Goal: Answer question/provide support

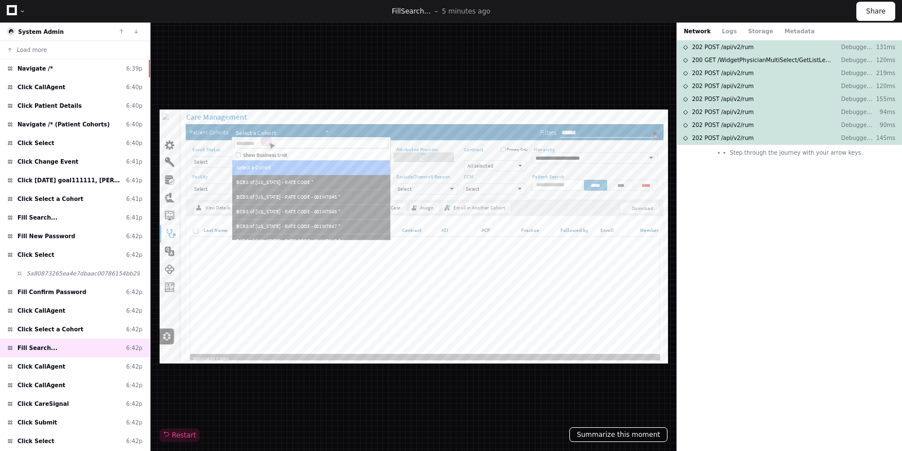
click at [610, 432] on button "Summarize this moment" at bounding box center [619, 434] width 98 height 15
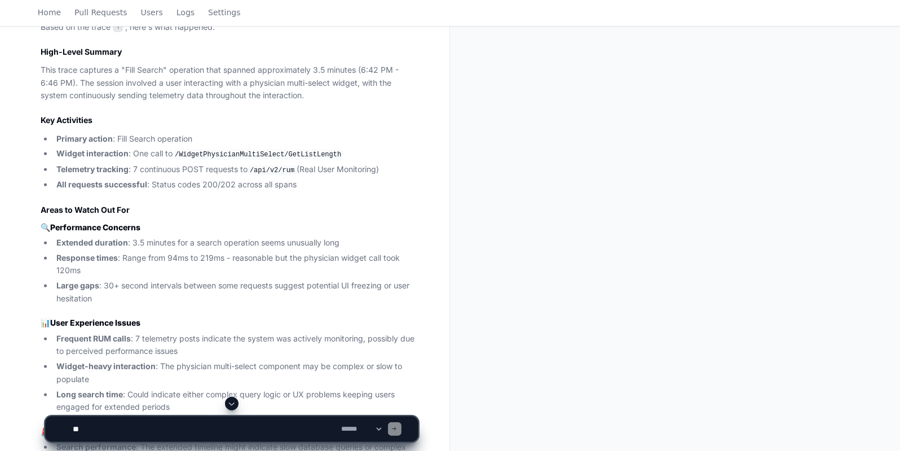
scroll to position [592, 0]
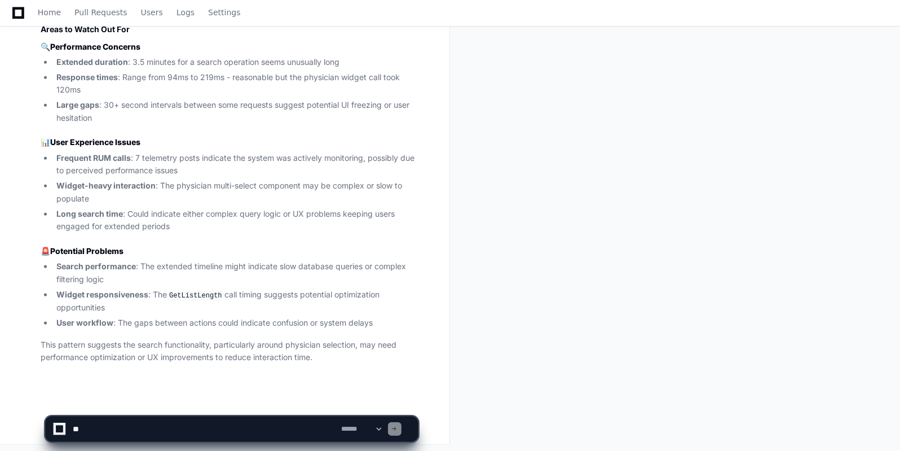
click at [96, 435] on textarea at bounding box center [204, 428] width 269 height 25
type textarea "*"
click at [255, 429] on textarea at bounding box center [204, 428] width 269 height 25
click at [325, 426] on textarea at bounding box center [204, 428] width 269 height 25
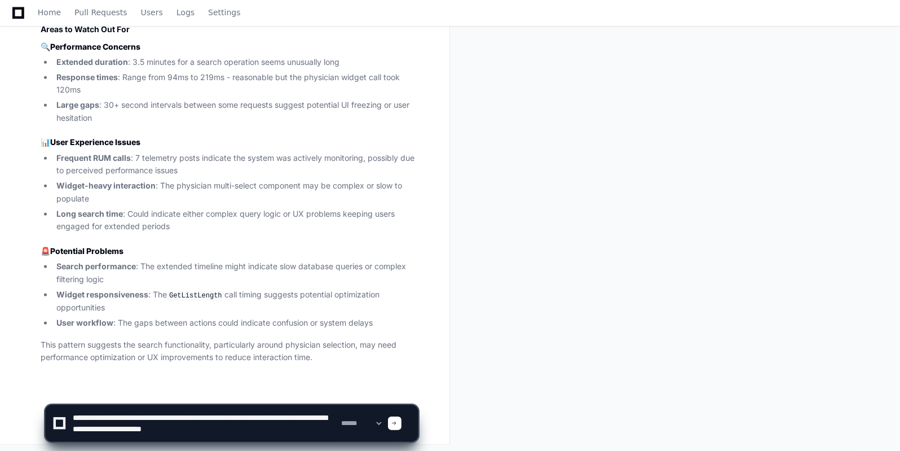
type textarea "**********"
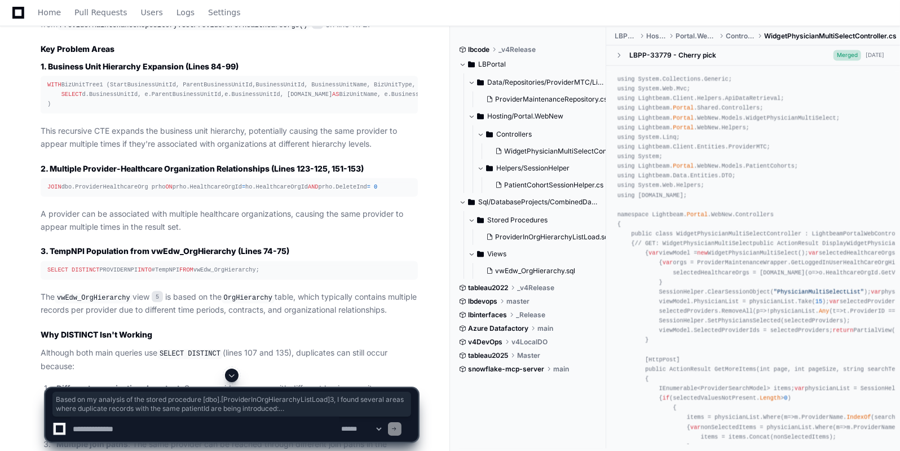
scroll to position [1790, 0]
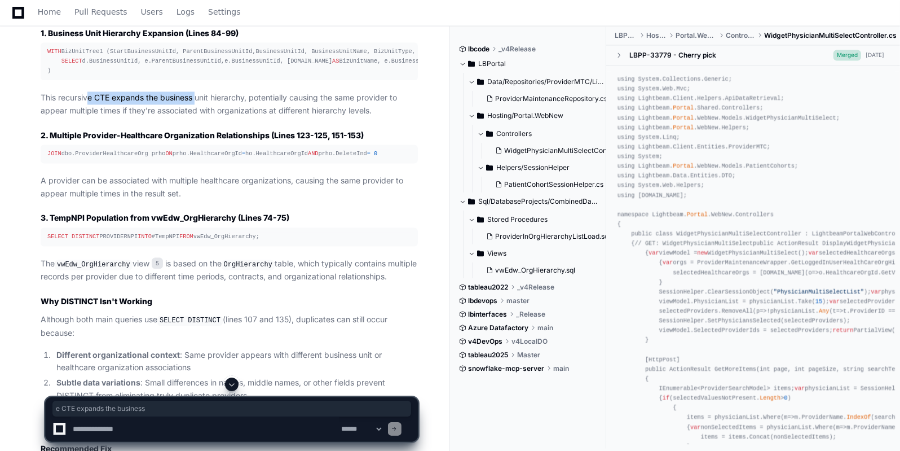
drag, startPoint x: 87, startPoint y: 168, endPoint x: 198, endPoint y: 174, distance: 110.7
click at [198, 118] on p "This recursive CTE expands the business unit hierarchy, potentially causing the…" at bounding box center [229, 105] width 377 height 26
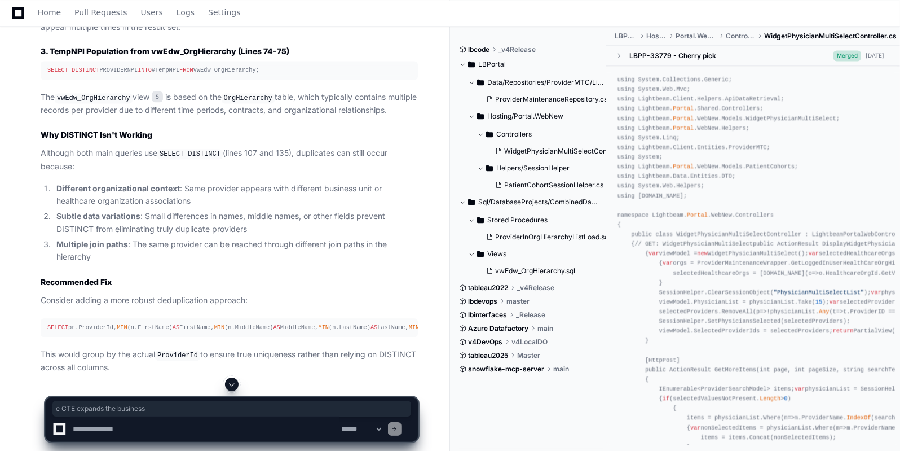
scroll to position [1958, 0]
drag, startPoint x: 86, startPoint y: 41, endPoint x: 151, endPoint y: 41, distance: 64.8
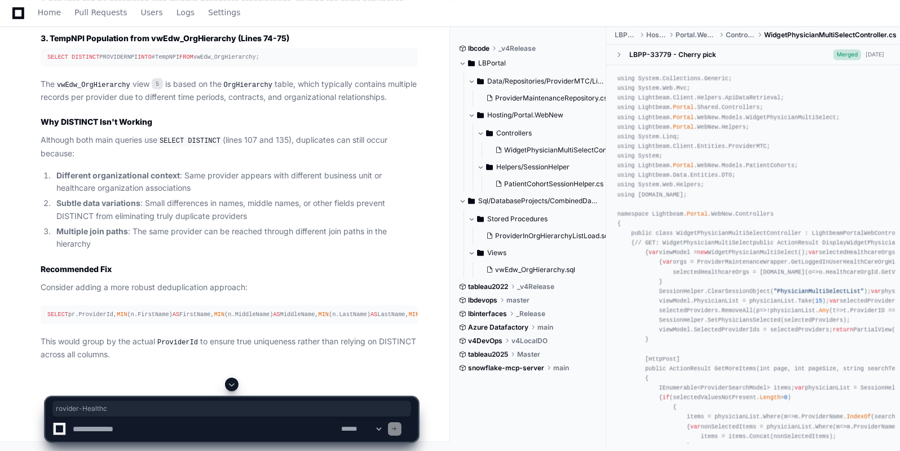
scroll to position [2180, 0]
drag, startPoint x: 180, startPoint y: 192, endPoint x: 206, endPoint y: 189, distance: 25.5
click at [206, 281] on p "Consider adding a more robust deduplication approach:" at bounding box center [229, 287] width 377 height 13
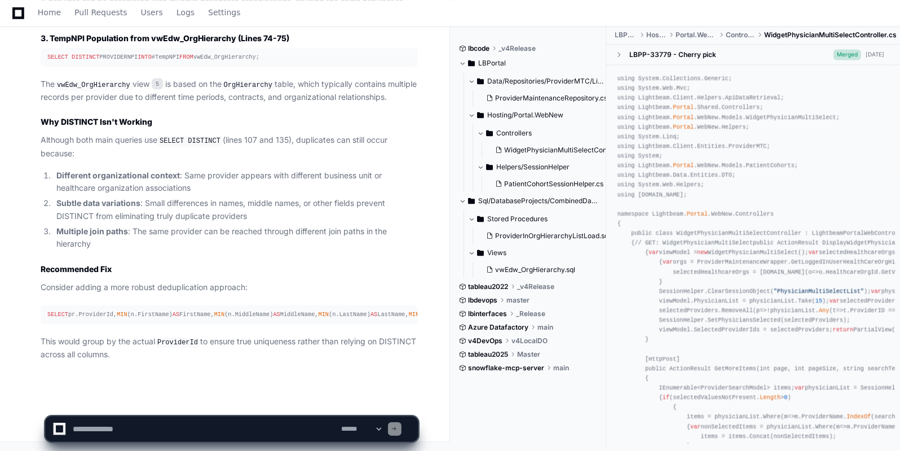
click at [159, 310] on div "SELECT pr.ProviderId, MIN (n.FirstName) AS FirstName, MIN (n.MiddleName) AS Mid…" at bounding box center [229, 315] width 364 height 10
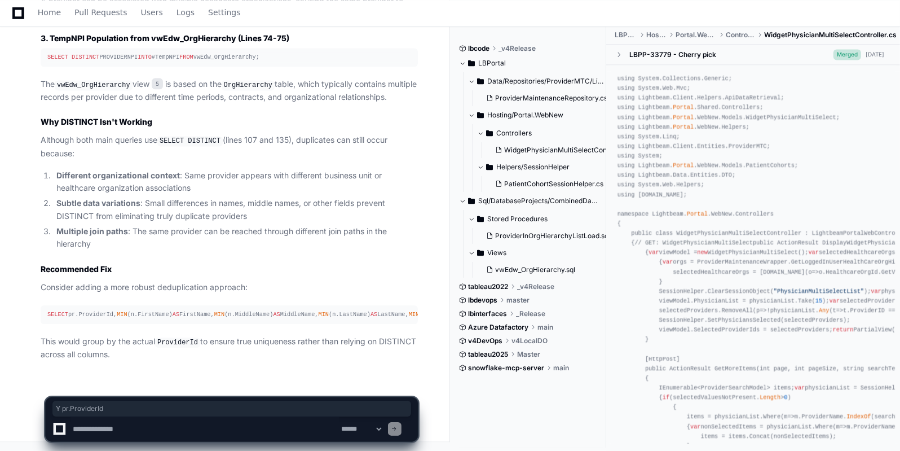
drag, startPoint x: 71, startPoint y: 313, endPoint x: 118, endPoint y: 314, distance: 46.8
click at [118, 314] on div "SELECT pr.ProviderId, MIN (n.FirstName) AS FirstName, MIN (n.MiddleName) AS Mid…" at bounding box center [229, 315] width 364 height 10
drag, startPoint x: 99, startPoint y: 116, endPoint x: 149, endPoint y: 116, distance: 50.2
click at [149, 117] on strong "Why DISTINCT Isn't Working" at bounding box center [97, 122] width 112 height 10
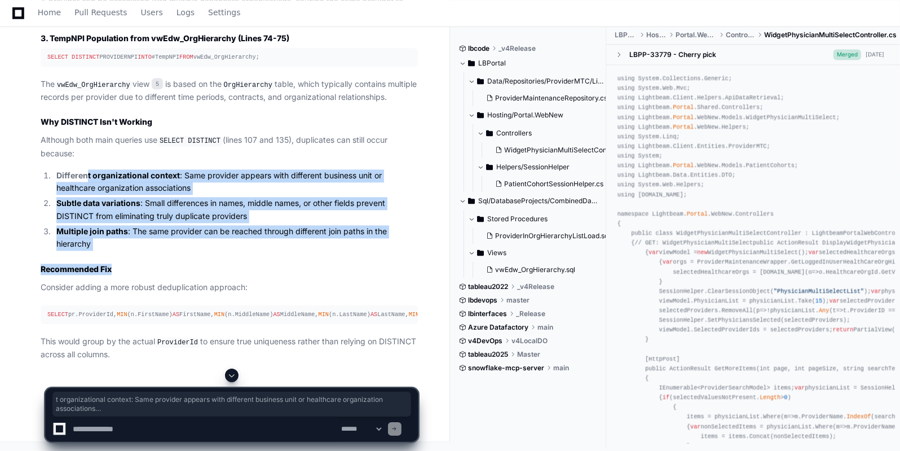
drag, startPoint x: 87, startPoint y: 161, endPoint x: 162, endPoint y: 246, distance: 113.9
click at [162, 246] on article "Based on my analysis of the stored procedure [dbo].[ProviderInOrgHierarchyListL…" at bounding box center [229, 48] width 377 height 625
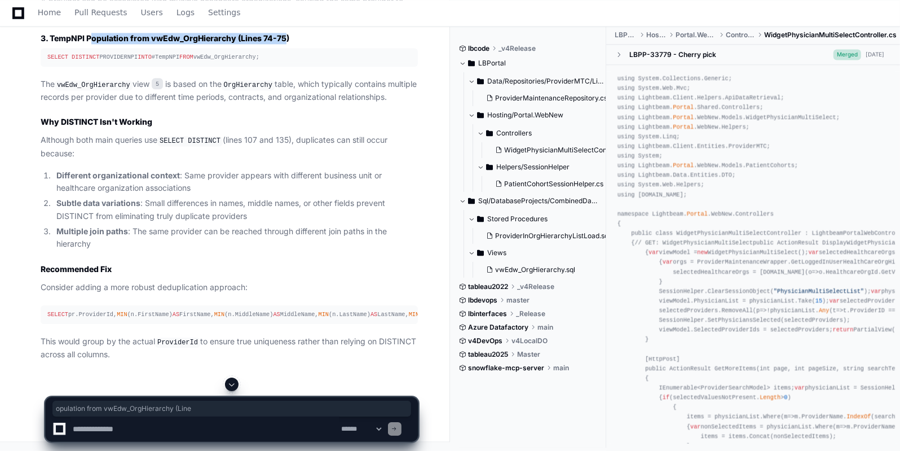
drag, startPoint x: 90, startPoint y: 80, endPoint x: 285, endPoint y: 82, distance: 195.1
click at [285, 43] on strong "3. TempNPI Population from vwEdw_OrgHierarchy (Lines 74-75)" at bounding box center [165, 38] width 249 height 10
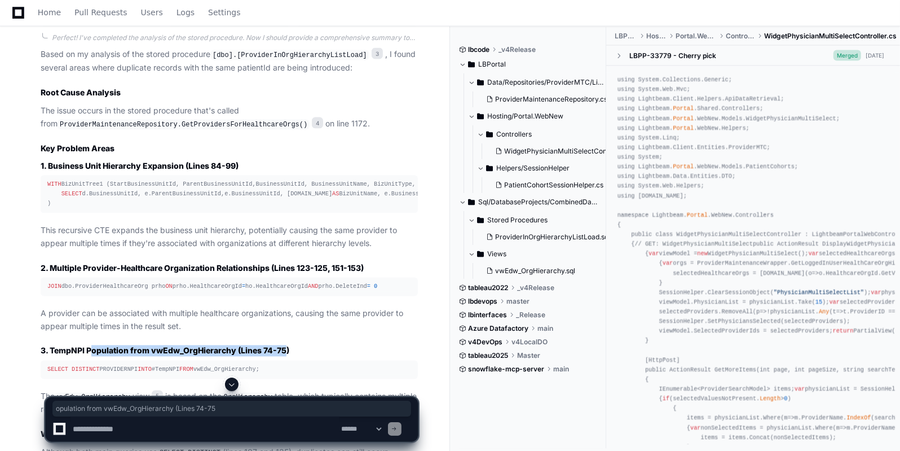
scroll to position [1729, 0]
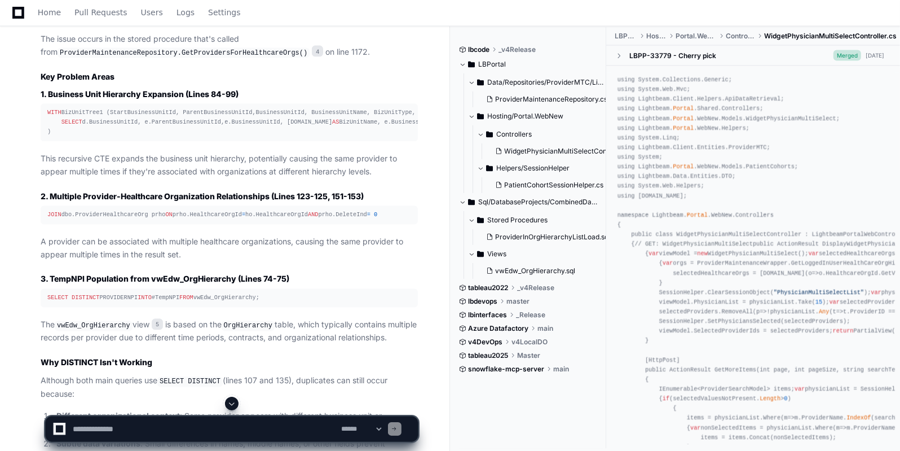
drag, startPoint x: 233, startPoint y: 212, endPoint x: 151, endPoint y: 142, distance: 107.9
click at [151, 137] on div "WITH BizUnitTree1 (StartBusinessUnitId, ParentBusinessUnitId,BusinessUnitId, Bu…" at bounding box center [229, 122] width 364 height 29
click at [116, 137] on div "WITH BizUnitTree1 (StartBusinessUnitId, ParentBusinessUnitId,BusinessUnitId, Bu…" at bounding box center [229, 122] width 364 height 29
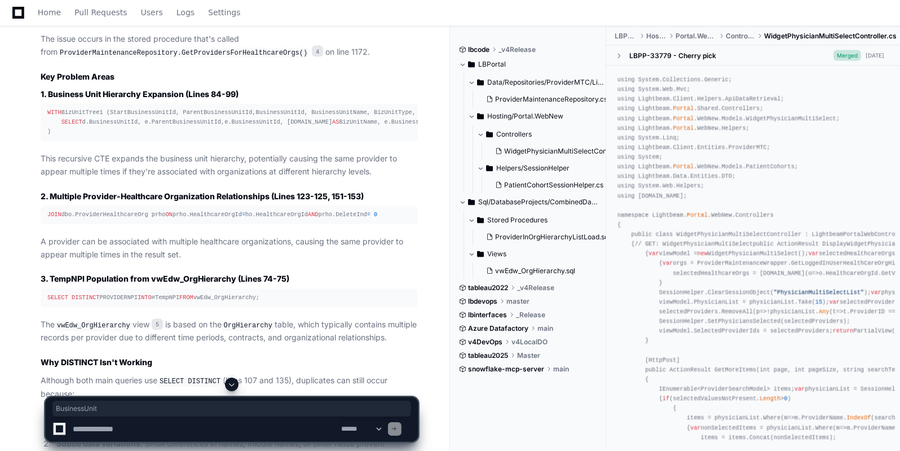
click at [116, 137] on div "WITH BizUnitTree1 (StartBusinessUnitId, ParentBusinessUnitId,BusinessUnitId, Bu…" at bounding box center [229, 122] width 364 height 29
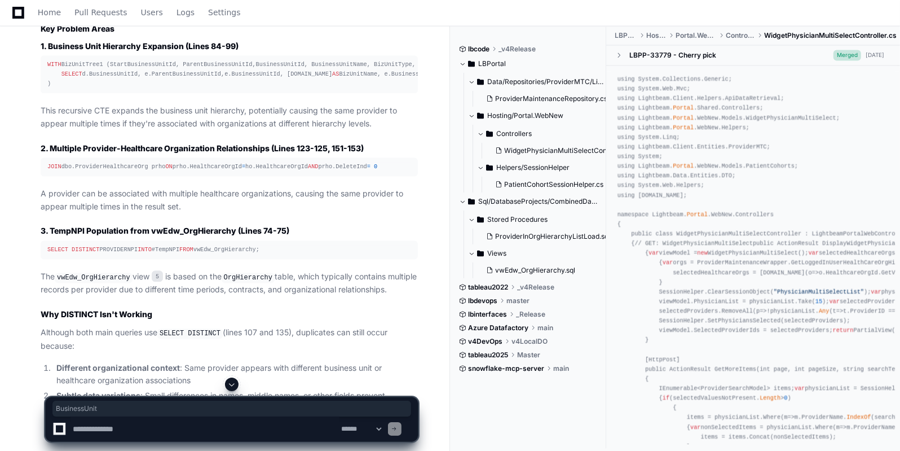
scroll to position [1779, 0]
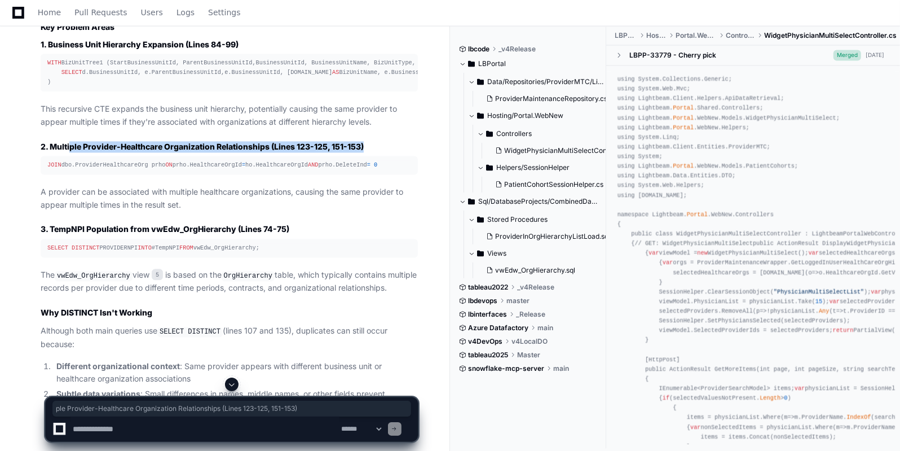
drag, startPoint x: 71, startPoint y: 217, endPoint x: 383, endPoint y: 223, distance: 311.9
click at [383, 153] on h3 "2. Multiple Provider-Healthcare Organization Relationships (Lines 123-125, 151-…" at bounding box center [229, 147] width 377 height 11
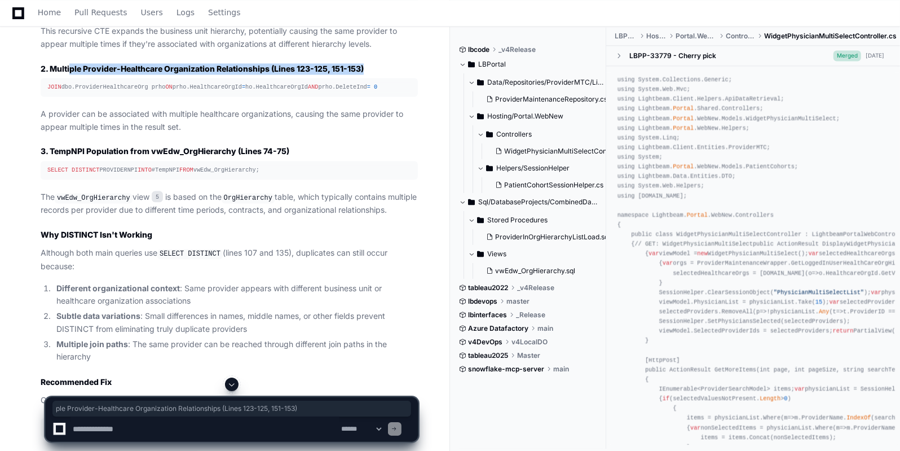
scroll to position [1861, 0]
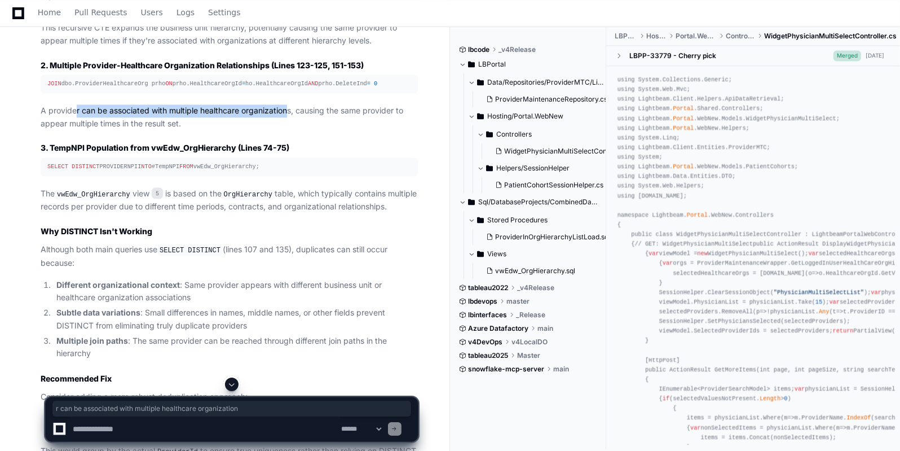
drag, startPoint x: 74, startPoint y: 205, endPoint x: 290, endPoint y: 200, distance: 216.6
click at [290, 130] on p "A provider can be associated with multiple healthcare organizations, causing th…" at bounding box center [229, 117] width 377 height 26
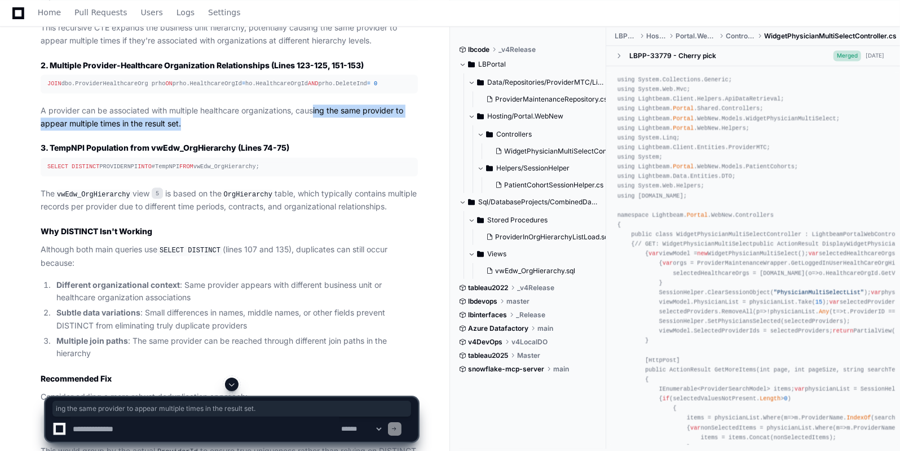
drag, startPoint x: 314, startPoint y: 200, endPoint x: 396, endPoint y: 218, distance: 84.7
click at [396, 130] on p "A provider can be associated with multiple healthcare organizations, causing th…" at bounding box center [229, 117] width 377 height 26
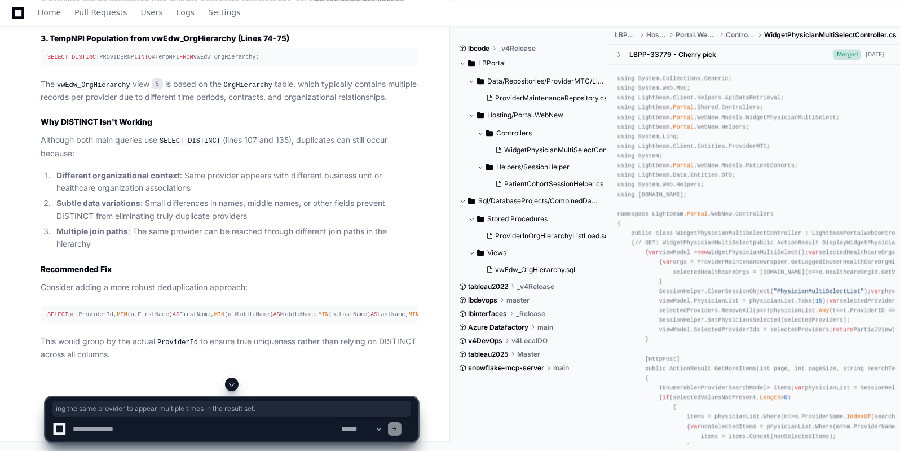
scroll to position [1983, 0]
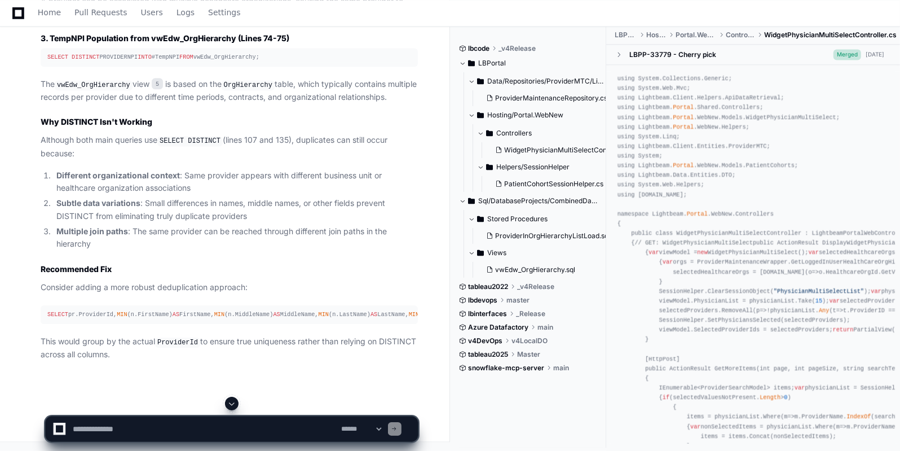
click at [117, 62] on div "SELECT DISTINCT PROVIDERNPI INTO #TempNPI FROM vwEdw_OrgHierarchy;" at bounding box center [229, 57] width 364 height 10
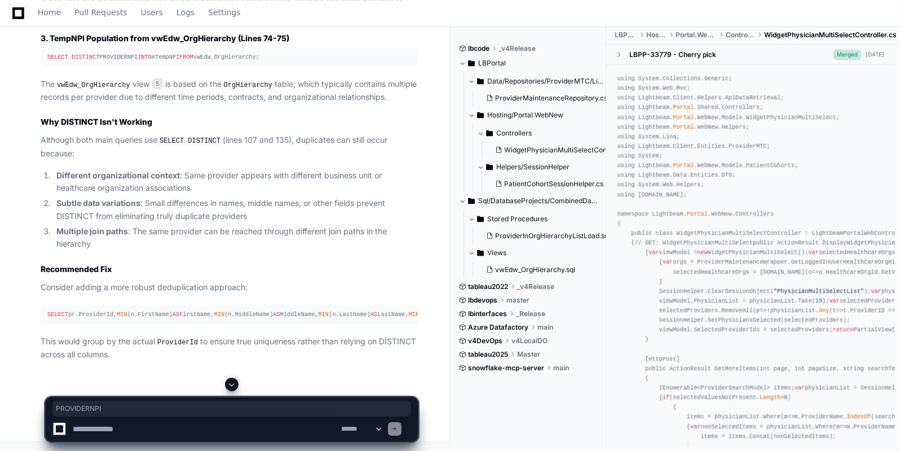
click at [117, 62] on div "SELECT DISTINCT PROVIDERNPI INTO #TempNPI FROM vwEdw_OrgHierarchy;" at bounding box center [229, 57] width 364 height 10
drag, startPoint x: 165, startPoint y: 144, endPoint x: 108, endPoint y: 142, distance: 57.6
click at [108, 62] on div "SELECT DISTINCT PROVIDERNPI INTO #TempNPI FROM vwEdw_OrgHierarchy;" at bounding box center [229, 57] width 364 height 10
copy div "vwEdw_OrgHierarchy"
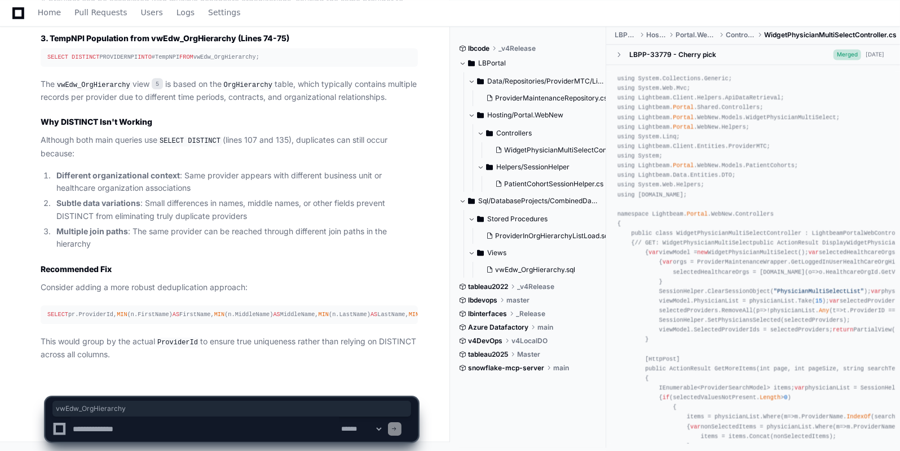
click at [112, 425] on textarea at bounding box center [204, 428] width 269 height 25
type textarea "**********"
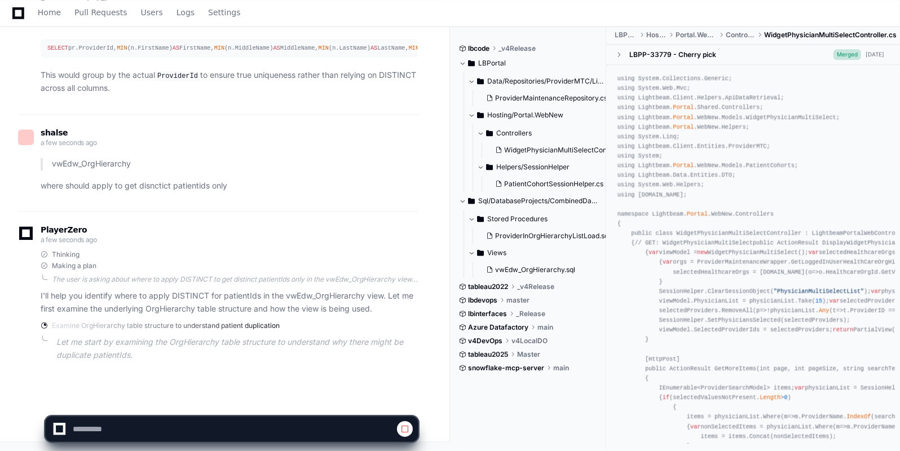
scroll to position [2446, 0]
click at [101, 351] on p "Let me start by examining the OrgHierarchy table structure to understand why th…" at bounding box center [236, 349] width 361 height 26
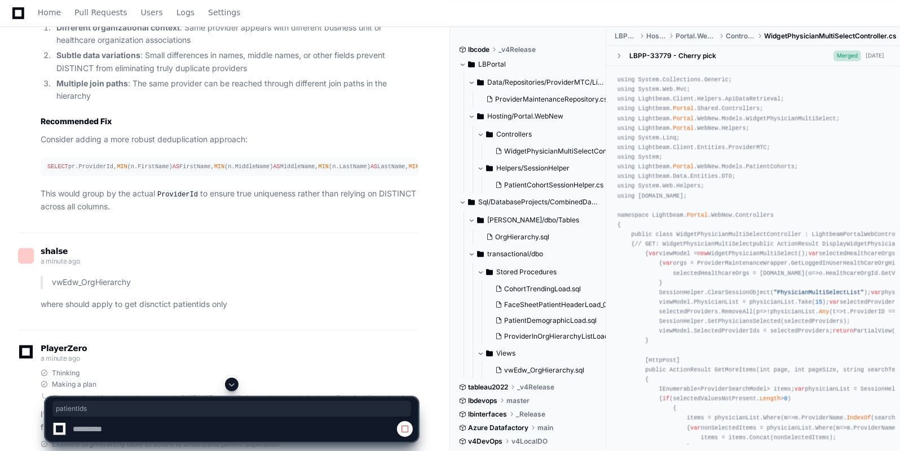
scroll to position [2140, 0]
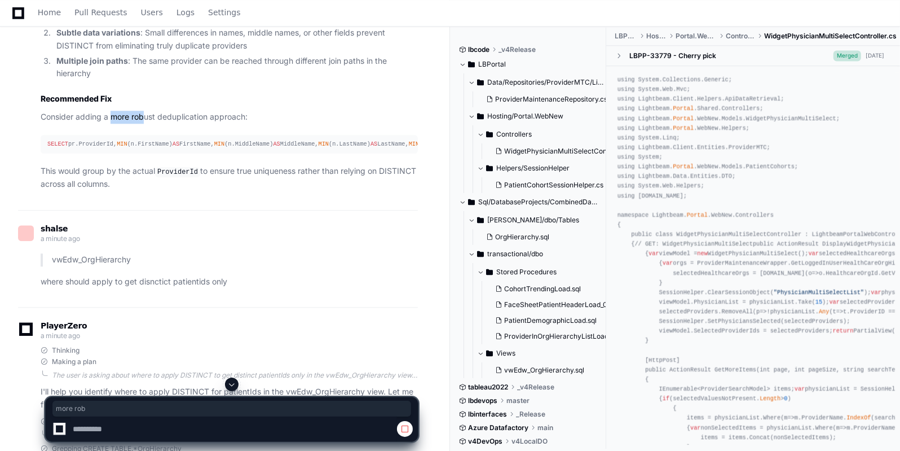
drag, startPoint x: 112, startPoint y: 232, endPoint x: 145, endPoint y: 232, distance: 32.7
click at [145, 123] on p "Consider adding a more robust deduplication approach:" at bounding box center [229, 117] width 377 height 13
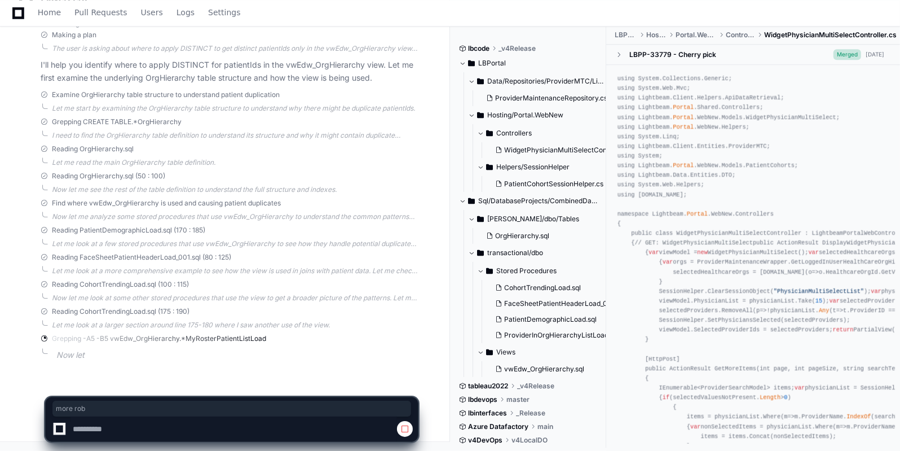
scroll to position [2649, 0]
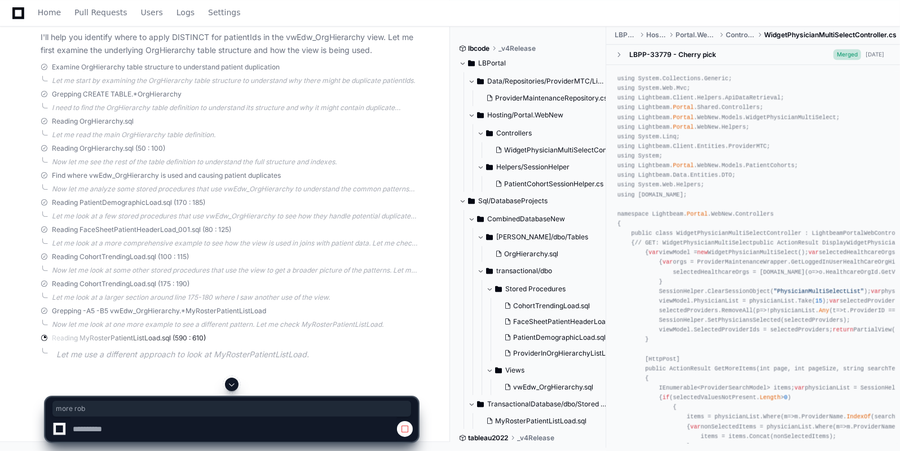
click at [405, 429] on span at bounding box center [404, 428] width 9 height 9
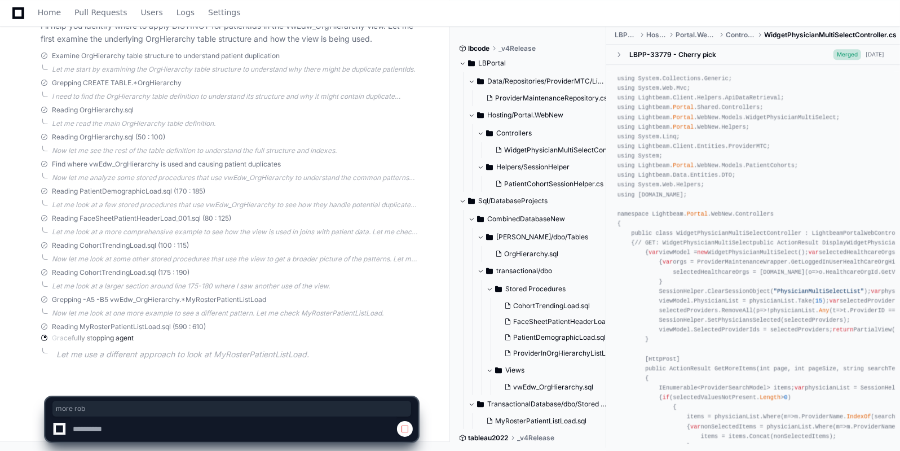
scroll to position [2715, 0]
click at [221, 417] on textarea at bounding box center [204, 428] width 269 height 25
paste textarea "**********"
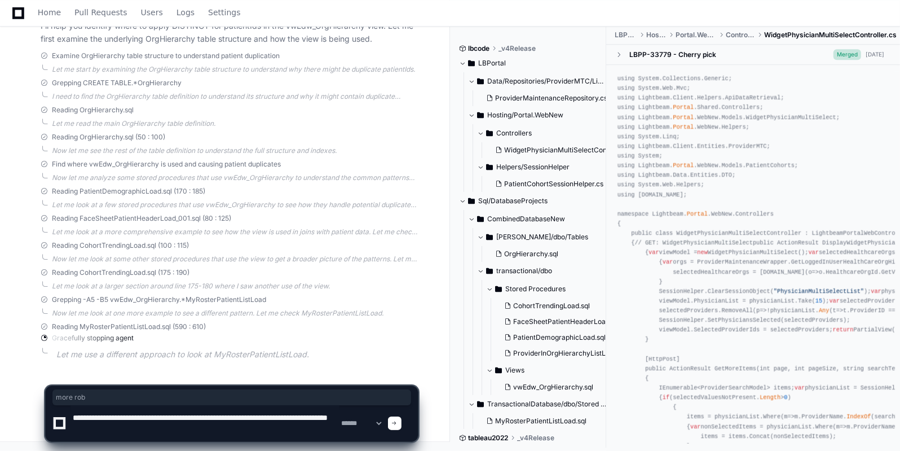
type textarea "**********"
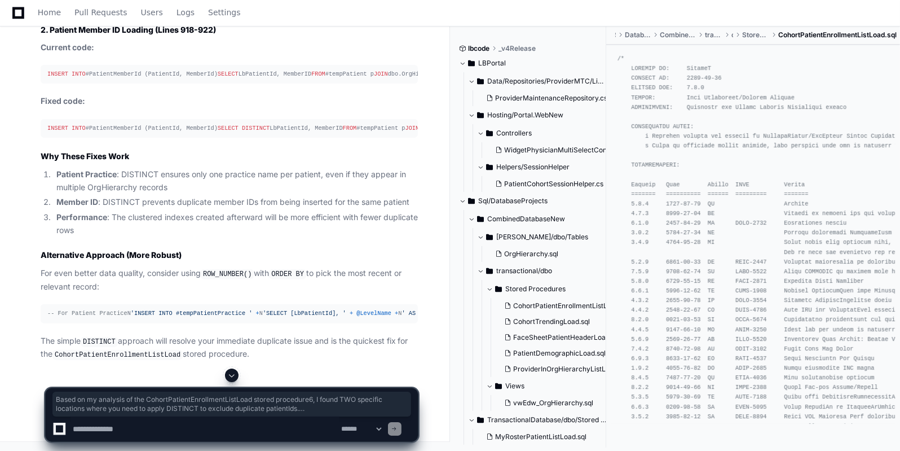
scroll to position [4329, 0]
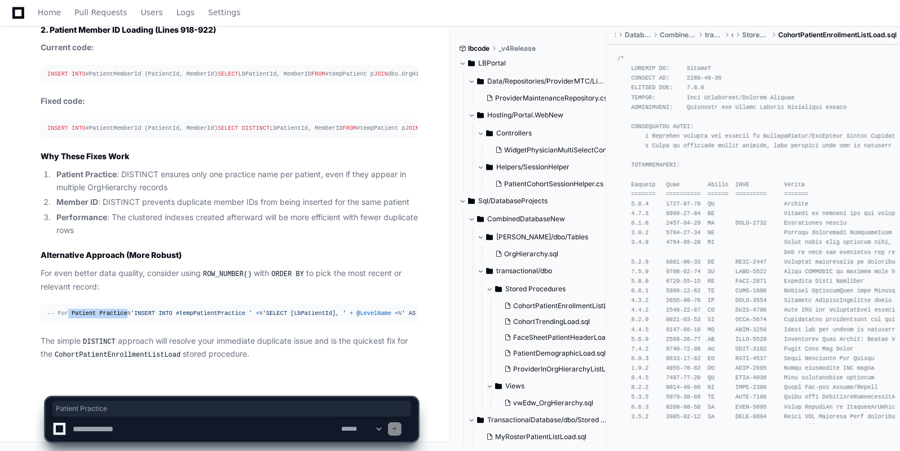
drag, startPoint x: 67, startPoint y: 248, endPoint x: 123, endPoint y: 246, distance: 57.0
click at [123, 308] on div "-- For Patient Practice N 'INSERT INTO #tempPatientPractice ' + N 'SELECT [LbPa…" at bounding box center [229, 313] width 364 height 10
drag, startPoint x: 105, startPoint y: 342, endPoint x: 199, endPoint y: 341, distance: 94.2
click at [199, 341] on p "The simple DISTINCT approach will resolve your immediate duplicate issue and is…" at bounding box center [229, 347] width 377 height 27
click at [102, 340] on code "DISTINCT" at bounding box center [99, 342] width 37 height 10
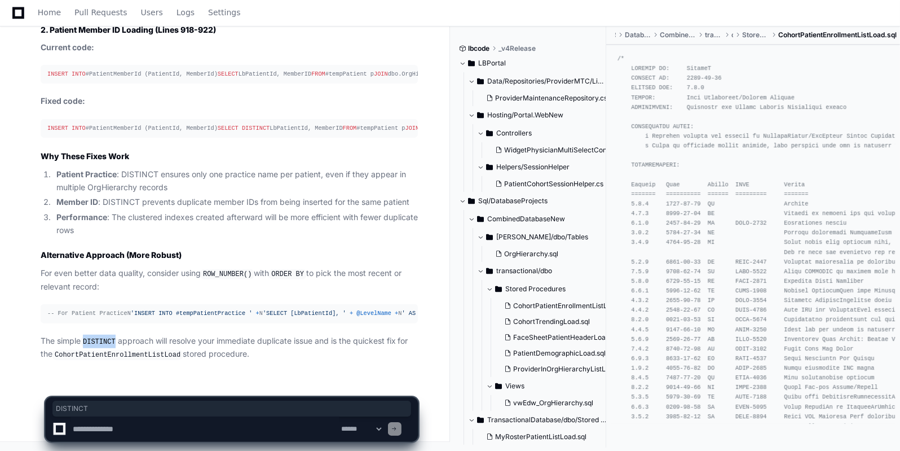
click at [102, 340] on code "DISTINCT" at bounding box center [99, 342] width 37 height 10
drag, startPoint x: 59, startPoint y: 249, endPoint x: 101, endPoint y: 248, distance: 42.3
click at [101, 310] on span "-- For Patient Practice" at bounding box center [87, 313] width 80 height 7
drag, startPoint x: 274, startPoint y: 344, endPoint x: 322, endPoint y: 341, distance: 48.0
click at [322, 341] on p "The simple DISTINCT approach will resolve your immediate duplicate issue and is…" at bounding box center [229, 347] width 377 height 27
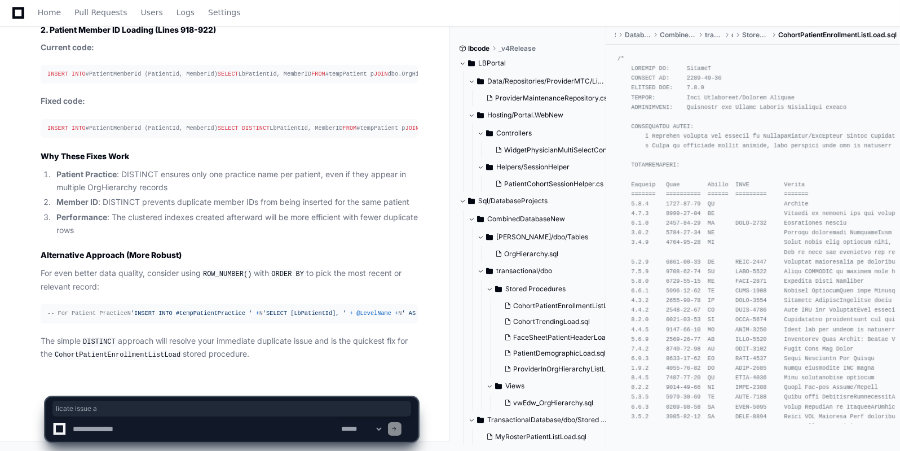
click at [104, 355] on code "CohortPatientEnrollmentListLoad" at bounding box center [117, 355] width 130 height 10
drag, startPoint x: 115, startPoint y: 226, endPoint x: 144, endPoint y: 226, distance: 28.8
click at [144, 267] on p "For even better data quality, consider using ROW_NUMBER() with ORDER BY to pick…" at bounding box center [229, 280] width 377 height 26
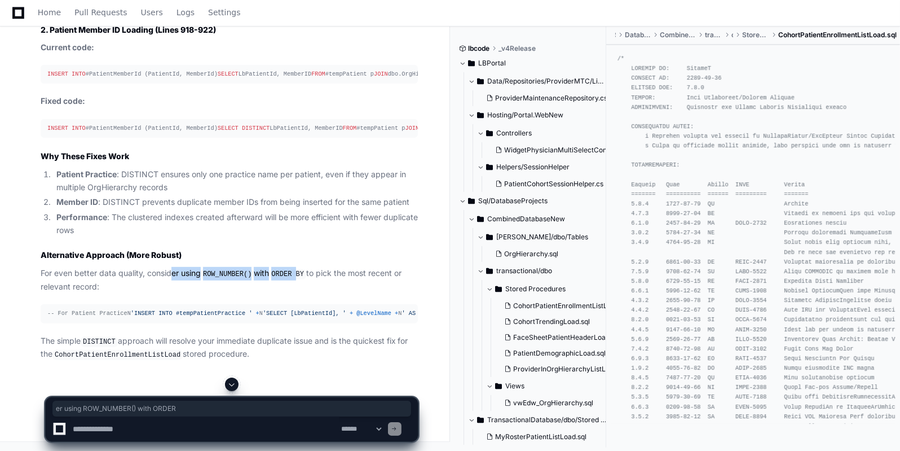
drag, startPoint x: 173, startPoint y: 223, endPoint x: 298, endPoint y: 219, distance: 125.2
click at [298, 219] on article "Based on my analysis of the CohortPatientEnrollmentListLoad stored procedure 6 …" at bounding box center [229, 38] width 377 height 643
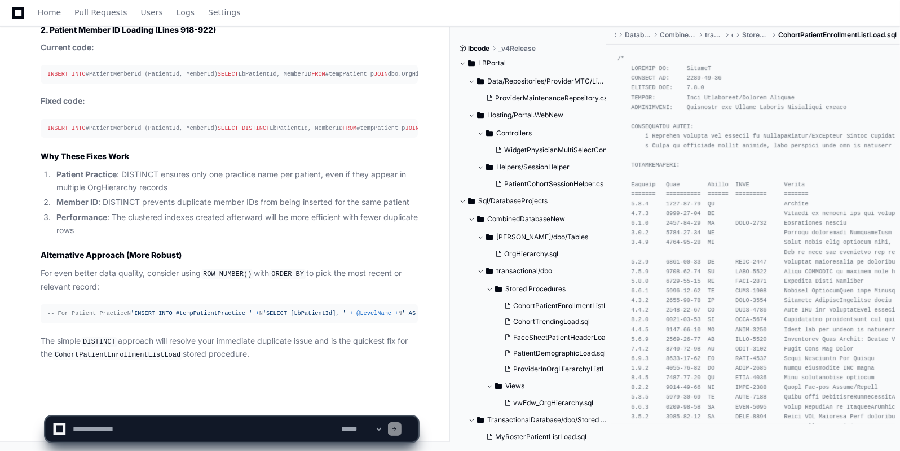
click at [131, 310] on span "'INSERT INTO #tempPatientPractice '" at bounding box center [192, 313] width 122 height 7
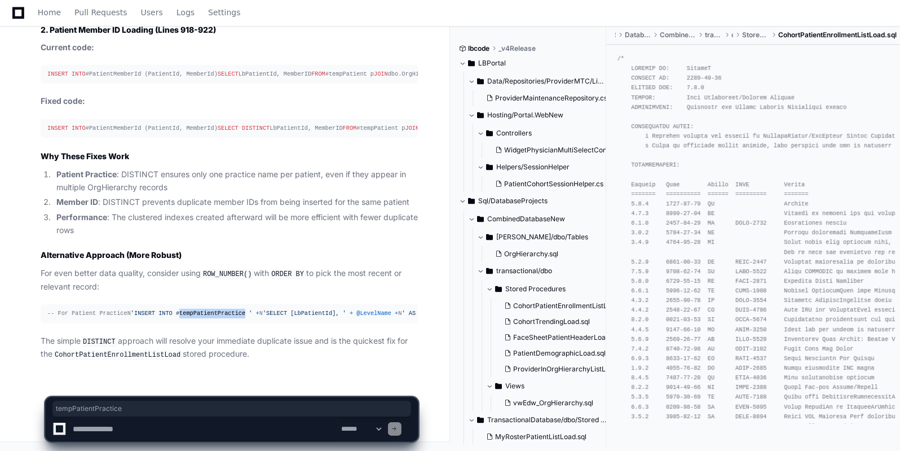
click at [131, 310] on span "'INSERT INTO #tempPatientPractice '" at bounding box center [192, 313] width 122 height 7
copy span "tempPatientPractice"
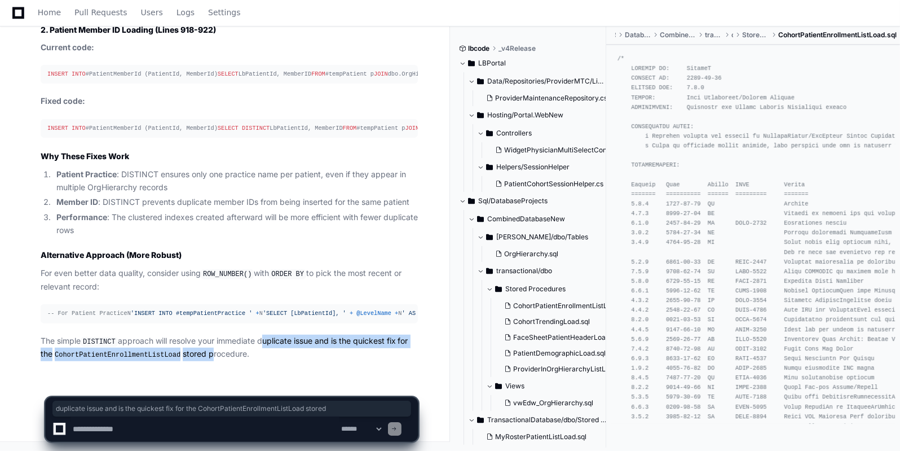
drag, startPoint x: 203, startPoint y: 348, endPoint x: 262, endPoint y: 347, distance: 59.2
click at [262, 347] on p "The simple DISTINCT approach will resolve your immediate duplicate issue and is…" at bounding box center [229, 347] width 377 height 27
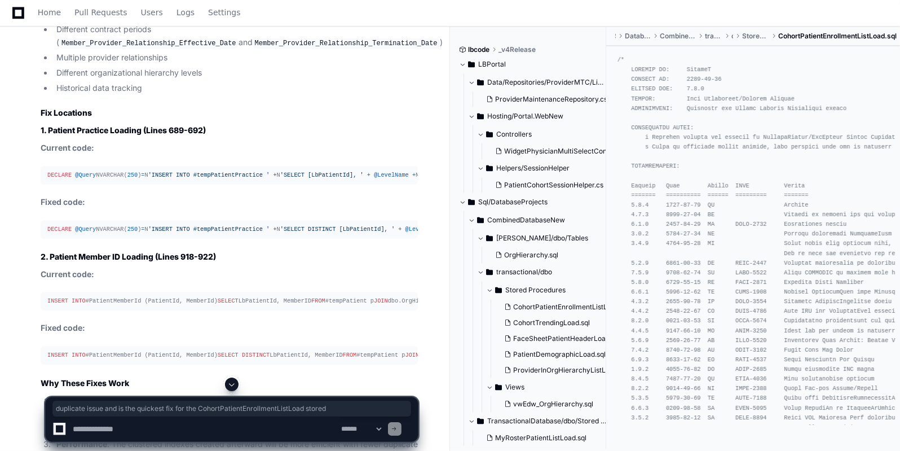
scroll to position [3688, 0]
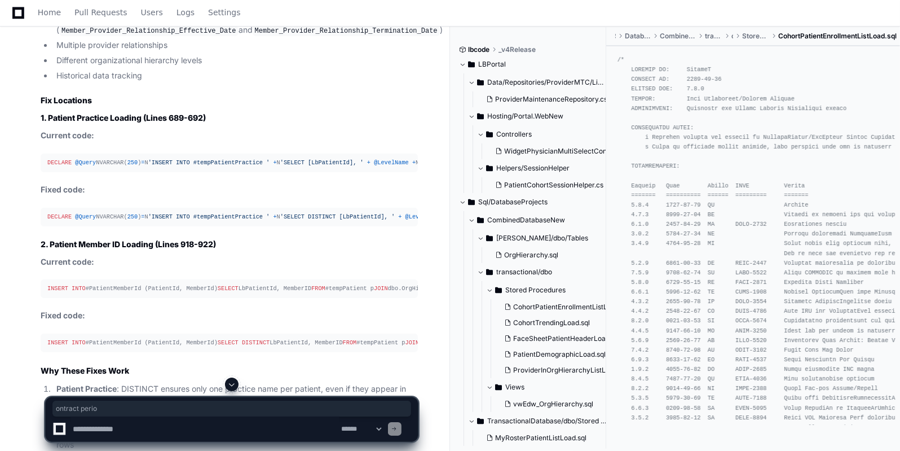
drag, startPoint x: 96, startPoint y: 223, endPoint x: 144, endPoint y: 224, distance: 48.5
click at [144, 37] on li "Different contract periods ( Member_Provider_Relationship_Effective_Date and Me…" at bounding box center [235, 24] width 365 height 26
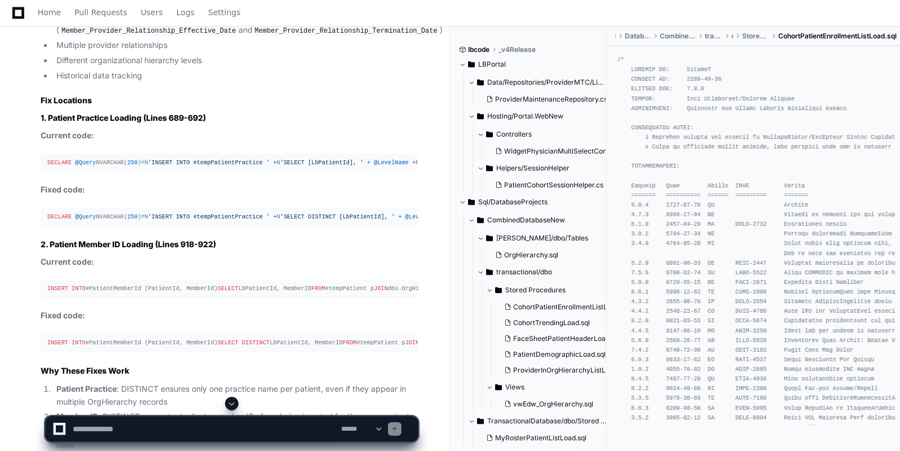
click at [224, 36] on code "Member_Provider_Relationship_Effective_Date" at bounding box center [148, 31] width 179 height 10
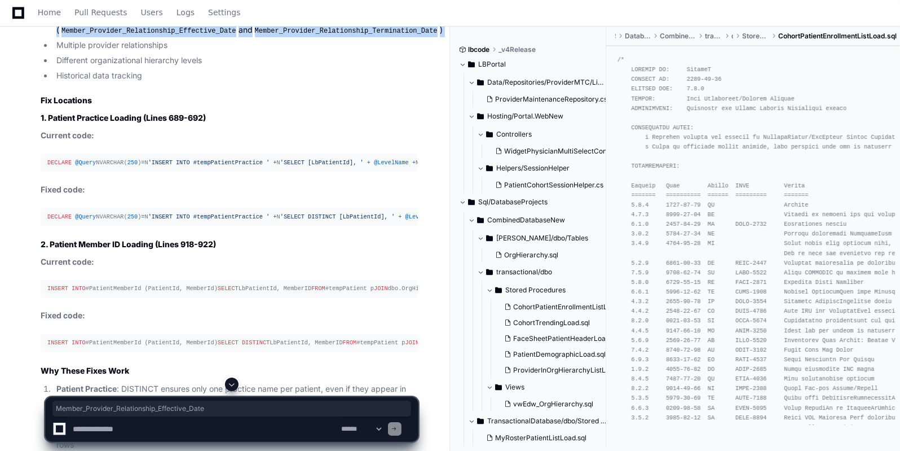
click at [224, 36] on code "Member_Provider_Relationship_Effective_Date" at bounding box center [148, 31] width 179 height 10
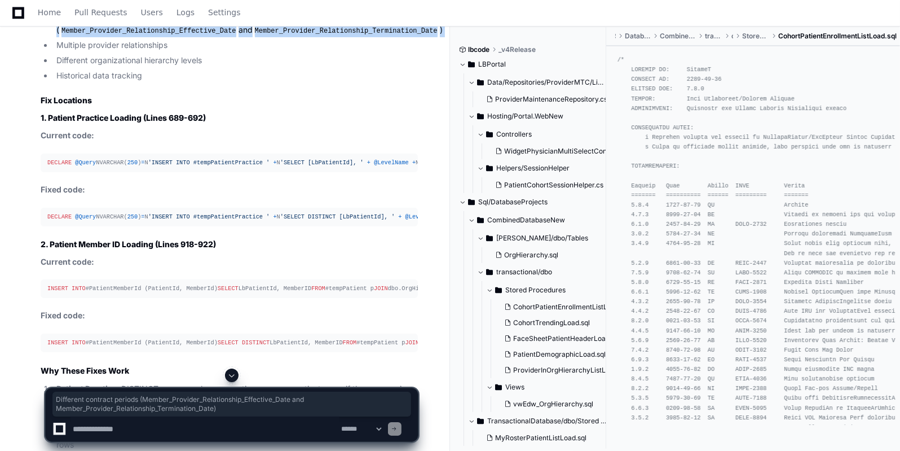
click at [253, 36] on code "Member_Provider_Relationship_Termination_Date" at bounding box center [346, 31] width 187 height 10
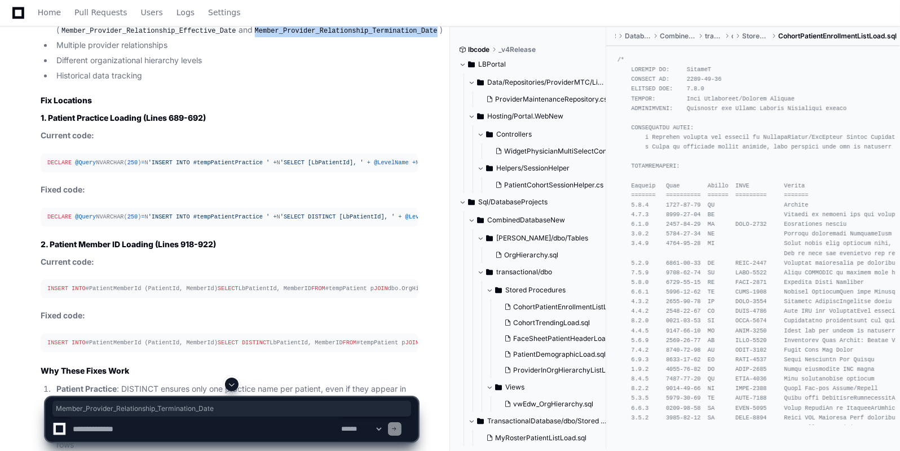
click at [253, 36] on code "Member_Provider_Relationship_Termination_Date" at bounding box center [346, 31] width 187 height 10
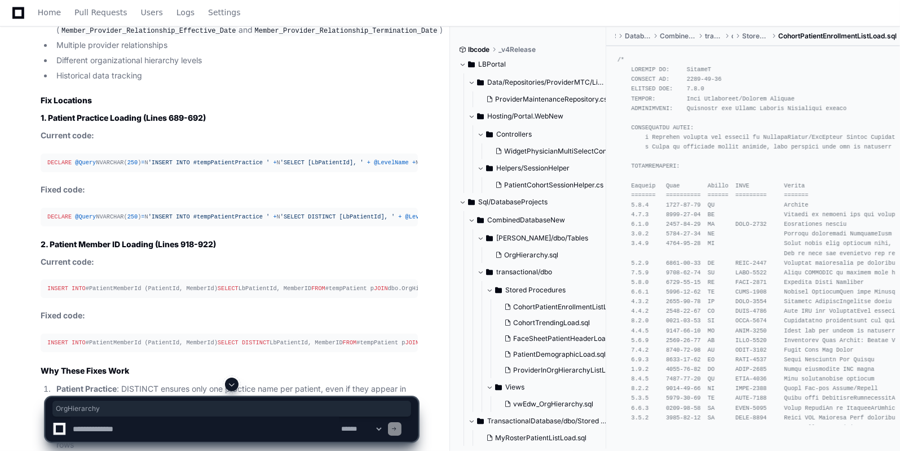
copy code "OrgHierarchy"
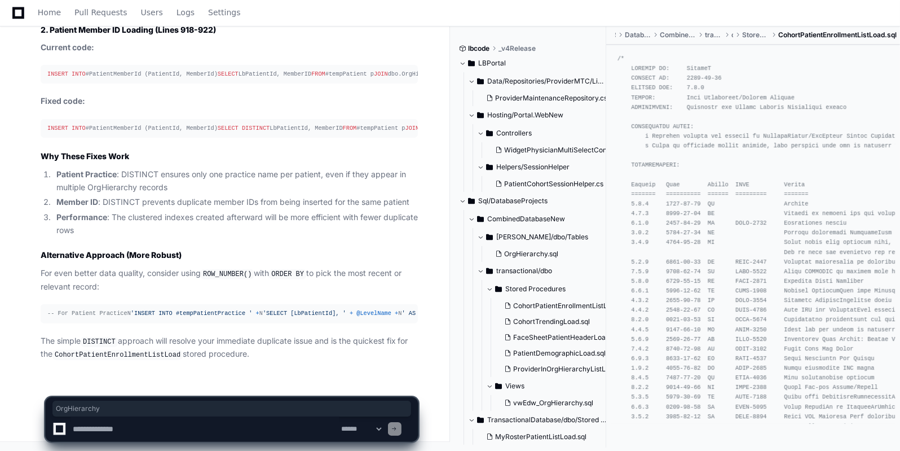
scroll to position [4329, 0]
